Goal: Task Accomplishment & Management: Use online tool/utility

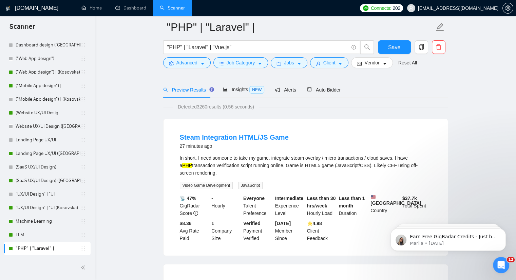
scroll to position [68, 0]
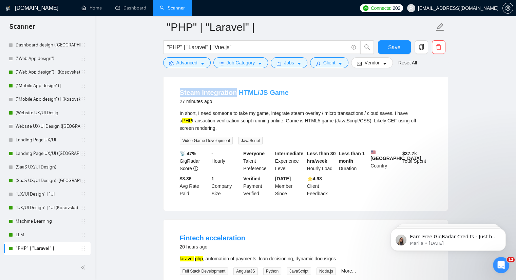
drag, startPoint x: 172, startPoint y: 92, endPoint x: 234, endPoint y: 94, distance: 61.8
click at [234, 94] on li "Steam Integration HTML/JS Game 27 minutes ago In short, I need someone to take …" at bounding box center [306, 142] width 268 height 121
copy link "Steam Integration"
click at [206, 64] on button "Advanced" at bounding box center [187, 62] width 48 height 11
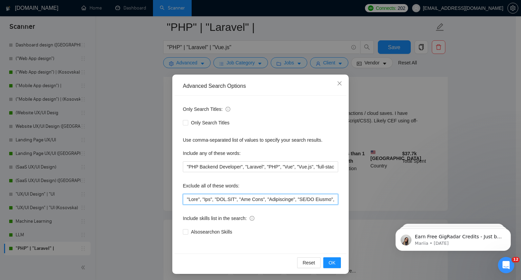
click at [183, 200] on input "text" at bounding box center [260, 199] width 155 height 11
paste input "Steam Integration"
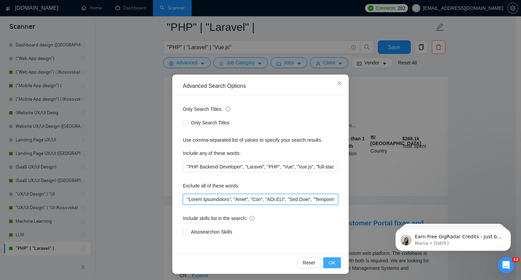
type input ""Steam Integration", "Node", "Fix", "[DOMAIN_NAME]", "Fix Auth", "Woocommerce",…"
click at [335, 261] on button "OK" at bounding box center [333, 263] width 18 height 11
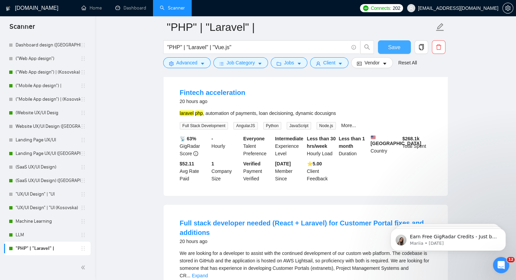
click at [392, 49] on span "Save" at bounding box center [394, 47] width 12 height 8
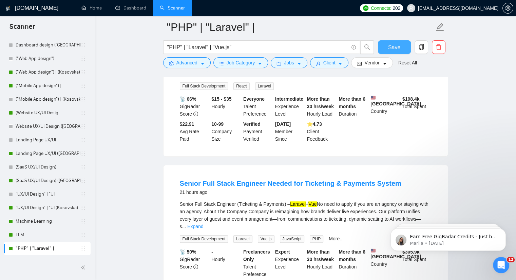
scroll to position [272, 0]
